Goal: Download file/media

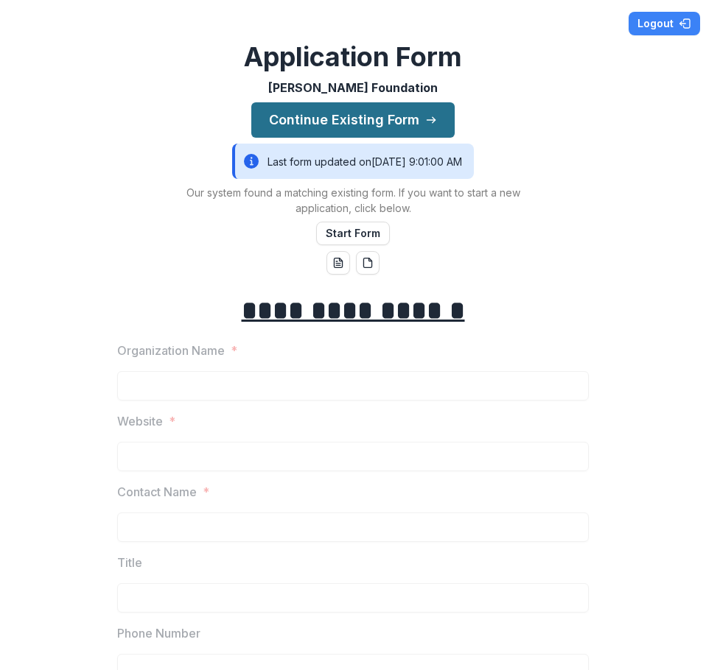
click at [363, 124] on button "Continue Existing Form" at bounding box center [352, 119] width 203 height 35
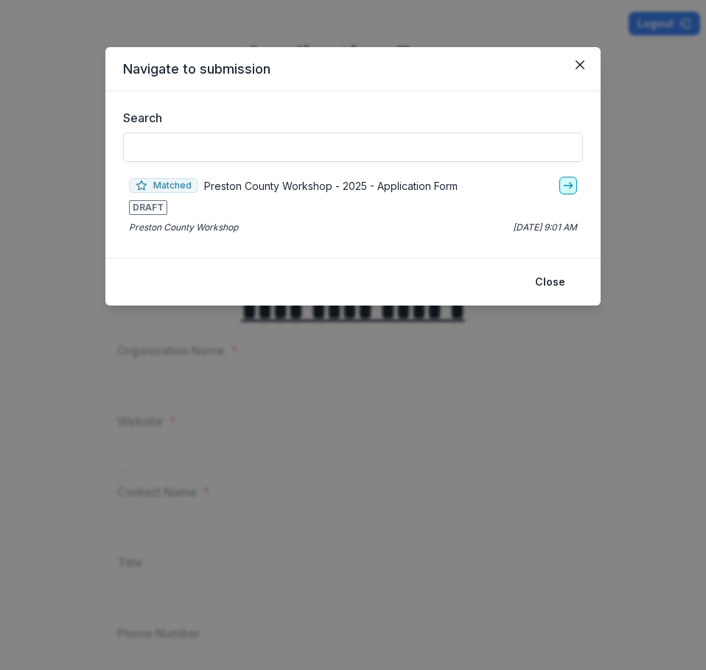
click at [563, 189] on icon "go-to" at bounding box center [568, 186] width 12 height 12
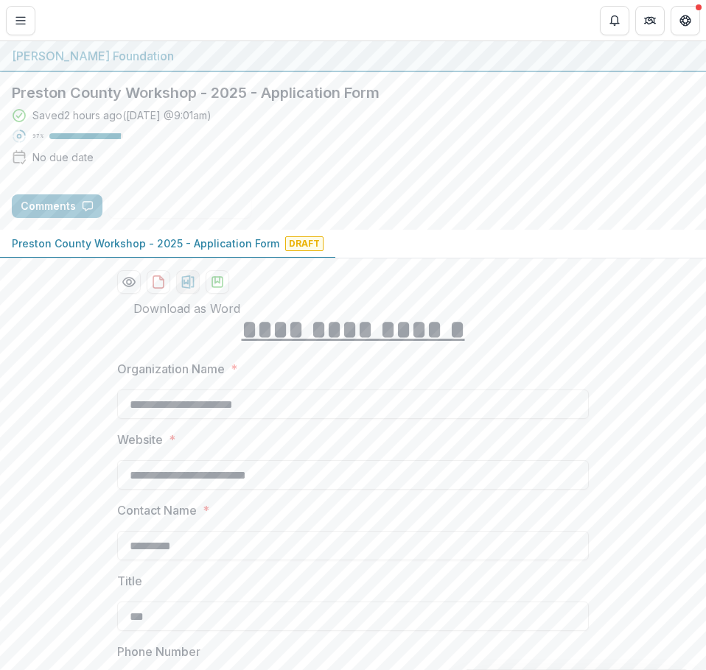
click at [182, 283] on icon "download-proposal" at bounding box center [188, 282] width 13 height 13
click at [133, 287] on icon "Preview 41d3432b-5350-4016-8b9c-d4c57359fc09-0.pdf" at bounding box center [129, 282] width 15 height 15
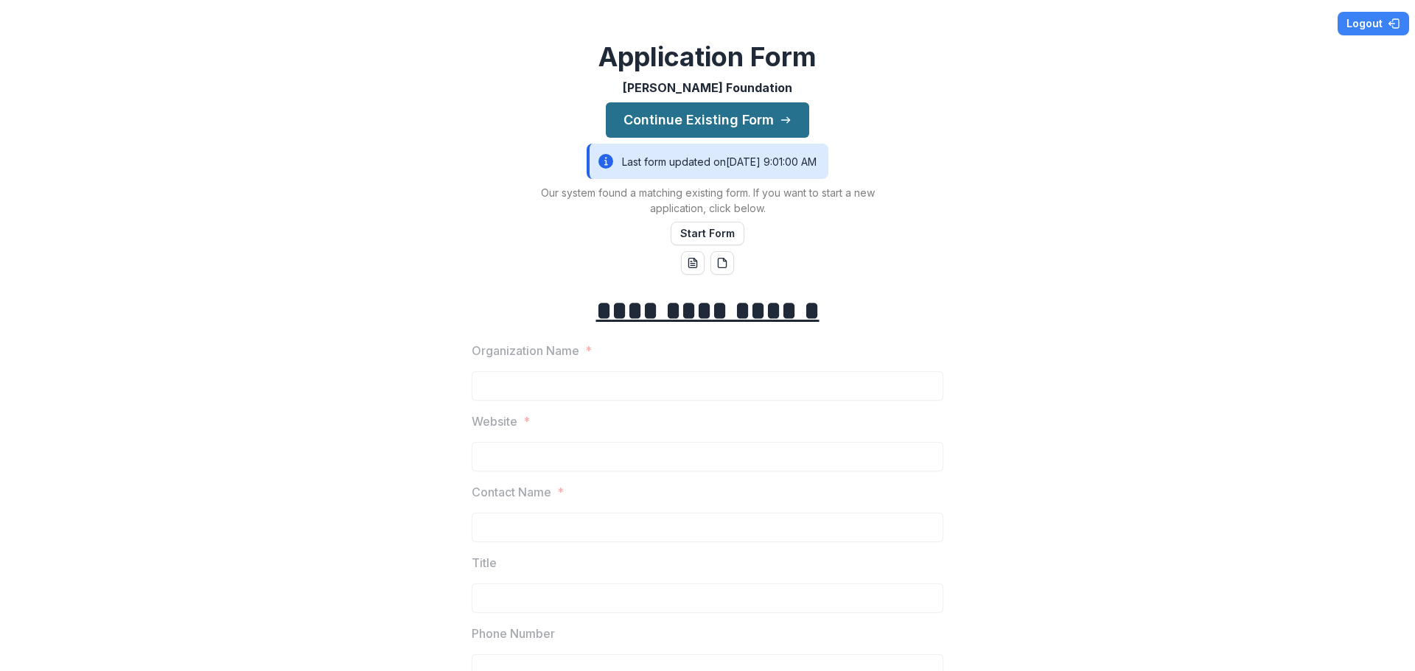
click at [734, 113] on button "Continue Existing Form" at bounding box center [707, 119] width 203 height 35
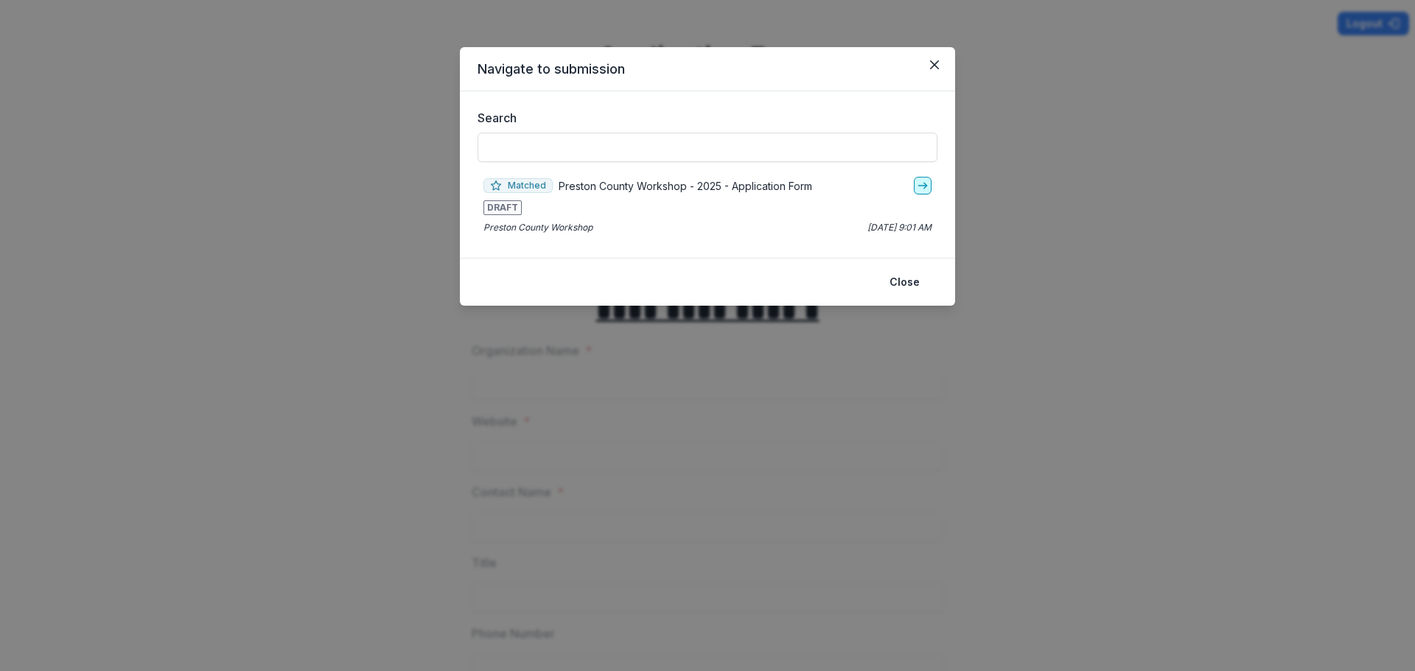
click at [921, 183] on icon "go-to" at bounding box center [923, 186] width 12 height 12
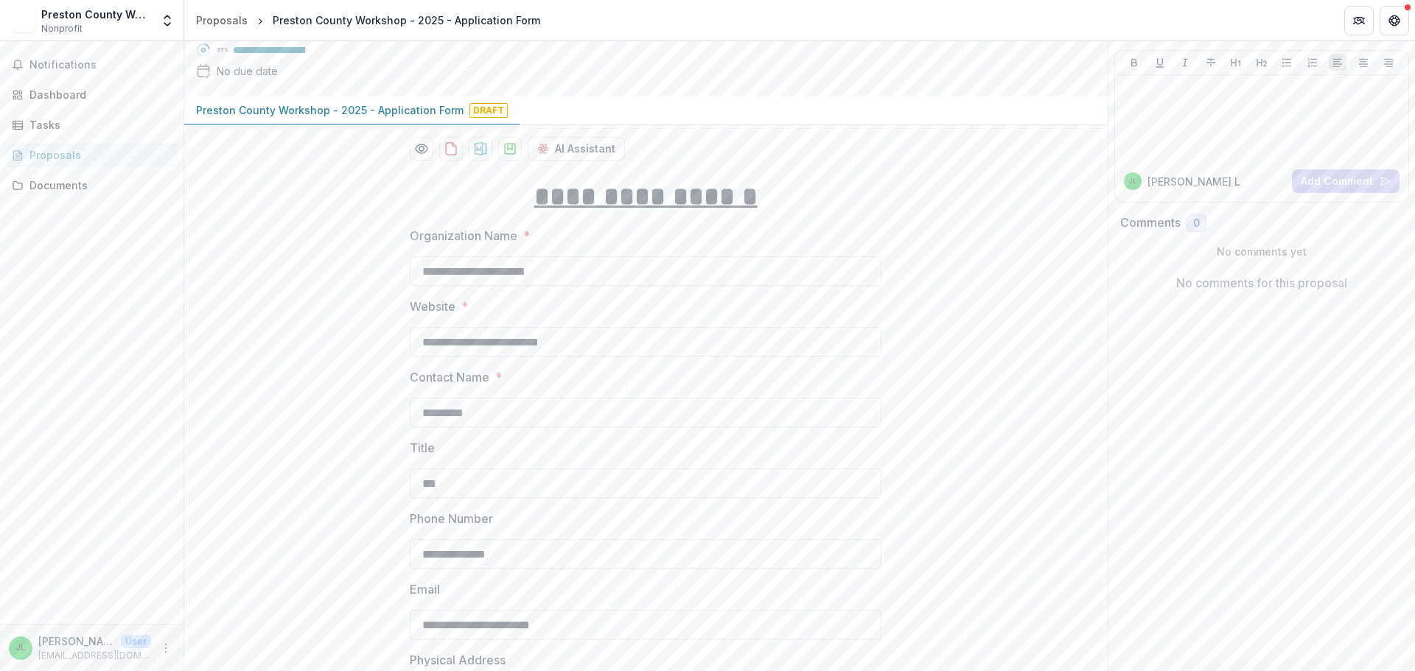
scroll to position [221, 0]
